Goal: Find specific page/section: Find specific page/section

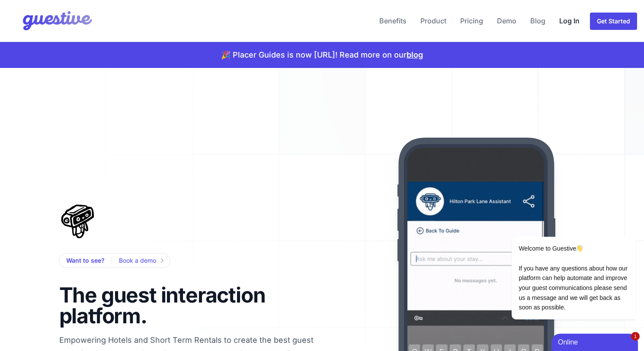
click at [570, 19] on link "Log In" at bounding box center [569, 20] width 27 height 21
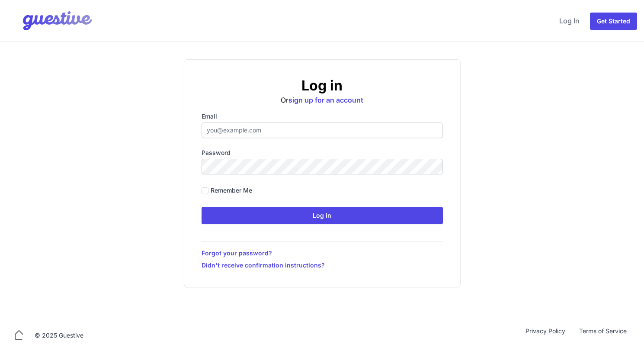
type input "[EMAIL_ADDRESS][DOMAIN_NAME]"
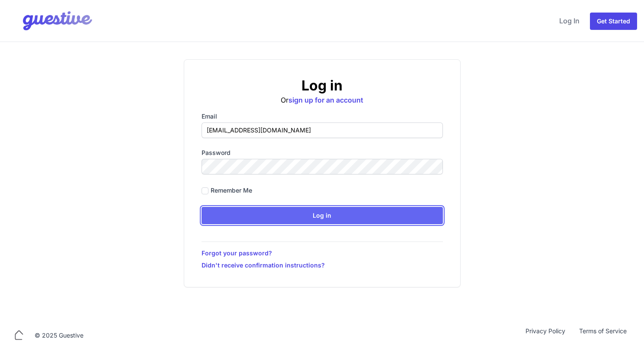
click at [293, 214] on input "Log in" at bounding box center [322, 215] width 241 height 17
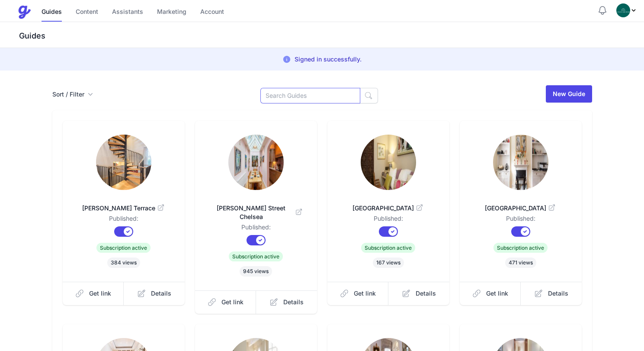
click at [323, 98] on input at bounding box center [310, 96] width 100 height 16
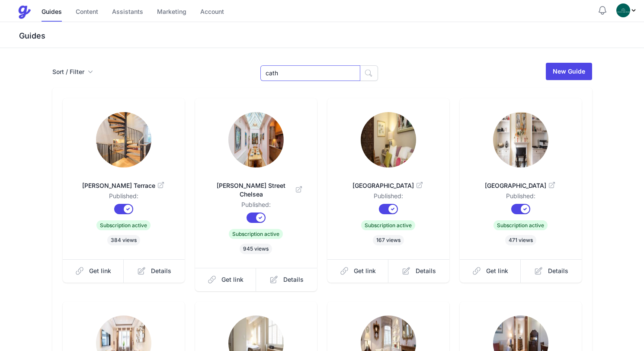
type input "cath"
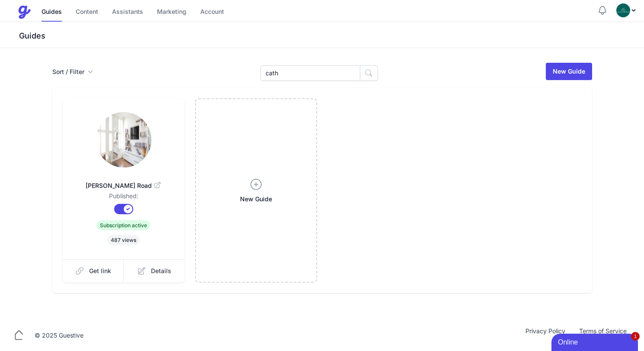
click at [154, 182] on icon at bounding box center [157, 185] width 6 height 6
